Goal: Transaction & Acquisition: Purchase product/service

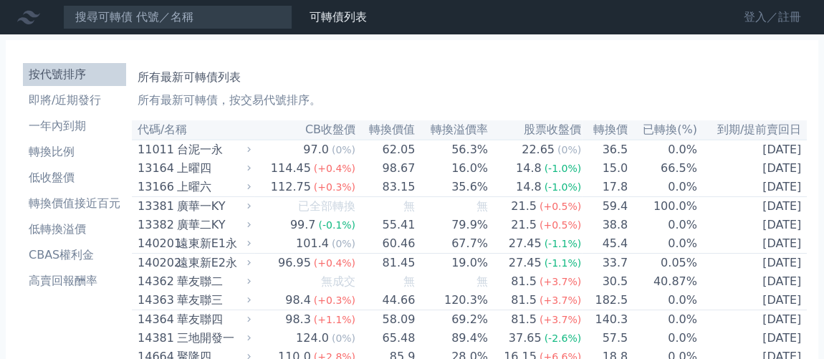
click at [754, 19] on link "登入／註冊" at bounding box center [773, 17] width 80 height 23
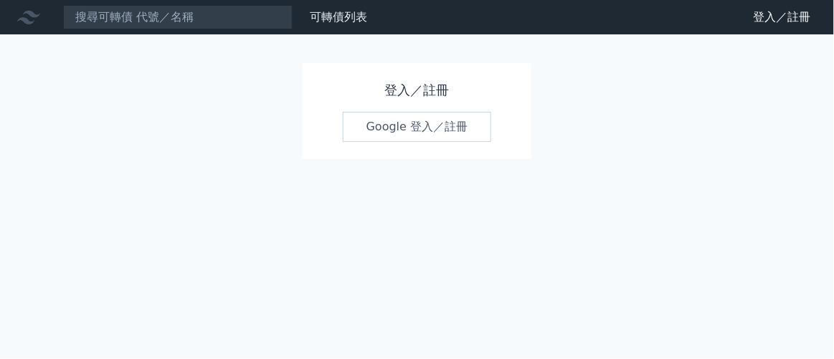
click at [400, 133] on link "Google 登入／註冊" at bounding box center [417, 127] width 149 height 30
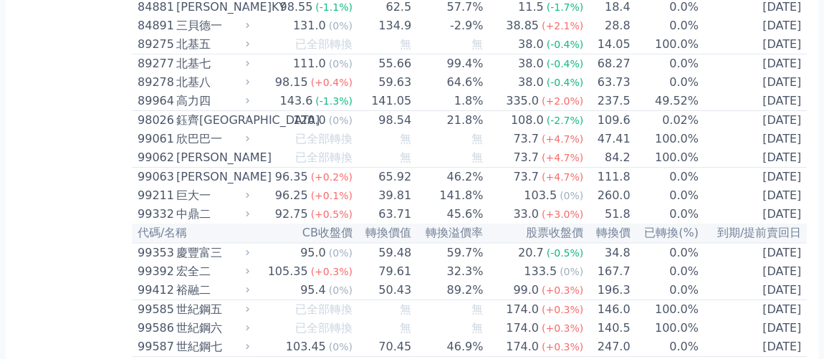
scroll to position [8643, 0]
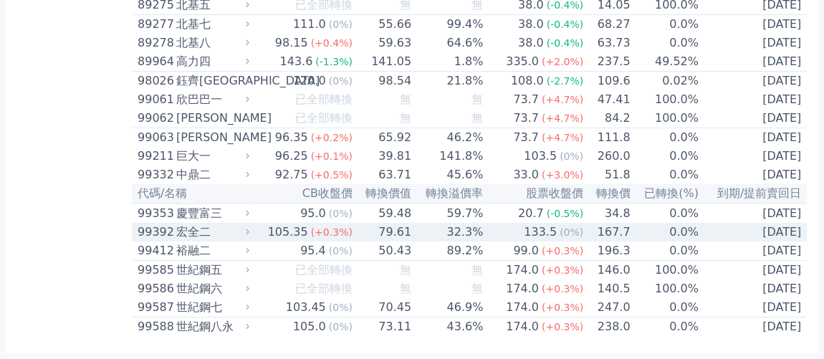
click at [304, 224] on div "105.35" at bounding box center [288, 232] width 46 height 17
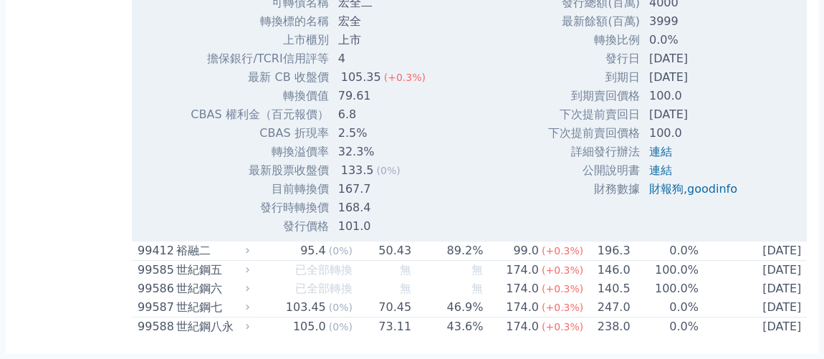
scroll to position [9034, 0]
drag, startPoint x: 338, startPoint y: 239, endPoint x: 361, endPoint y: 242, distance: 23.1
click at [361, 179] on div "133.5" at bounding box center [357, 170] width 39 height 17
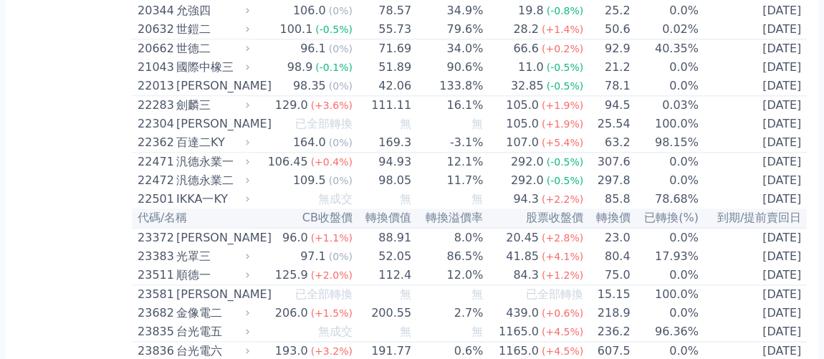
scroll to position [0, 0]
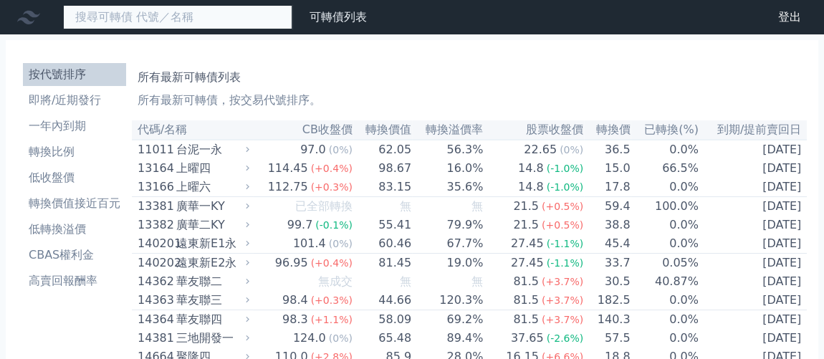
click at [262, 17] on input at bounding box center [177, 17] width 229 height 24
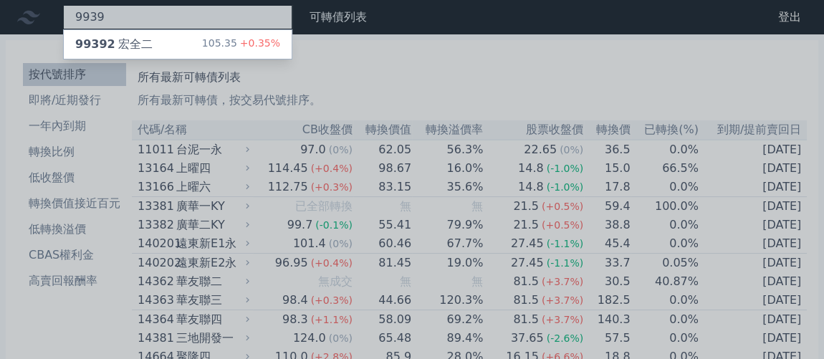
type input "9939"
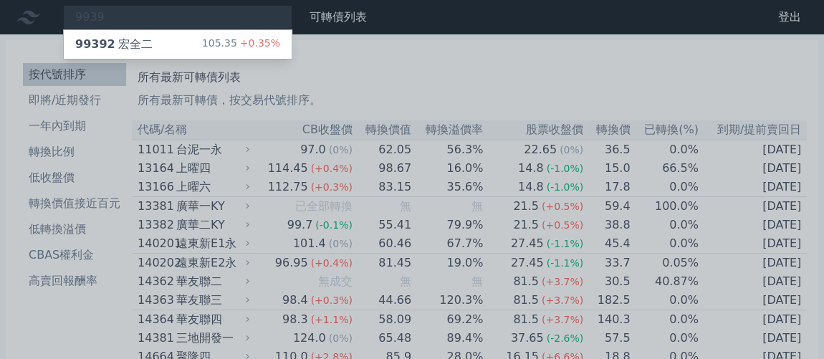
click at [439, 92] on div at bounding box center [412, 179] width 824 height 359
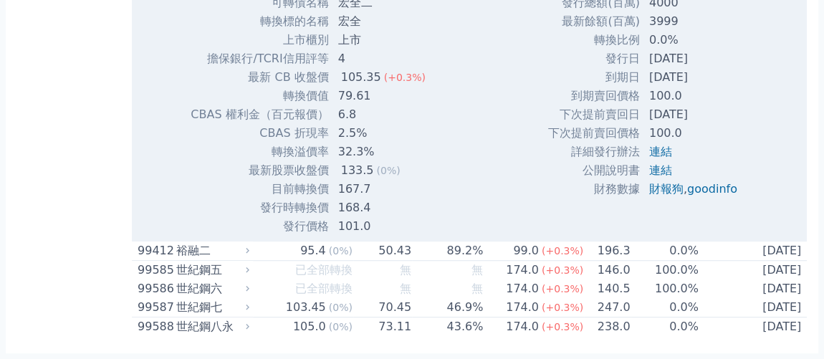
scroll to position [8720, 0]
